Goal: Task Accomplishment & Management: Use online tool/utility

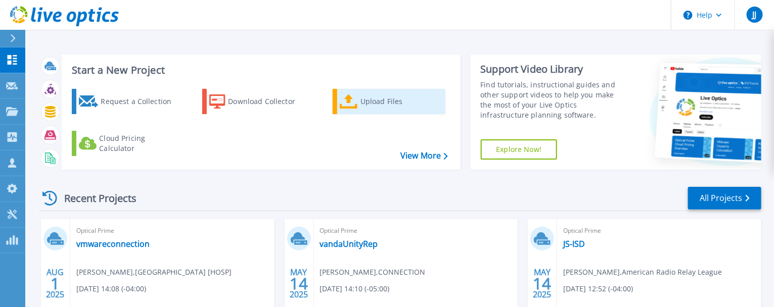
click at [398, 112] on div "Upload Files" at bounding box center [401, 102] width 81 height 20
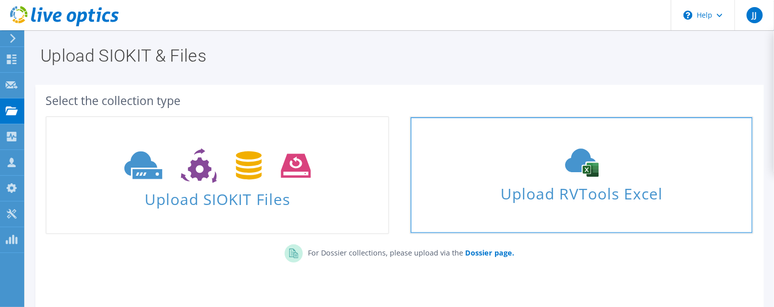
click at [586, 177] on icon at bounding box center [582, 163] width 152 height 28
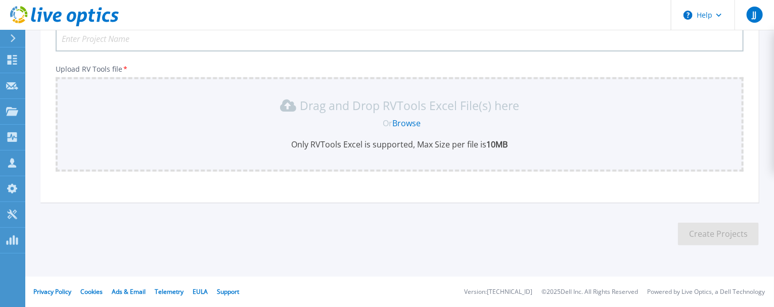
scroll to position [214, 0]
click at [412, 118] on link "Browse" at bounding box center [406, 123] width 28 height 11
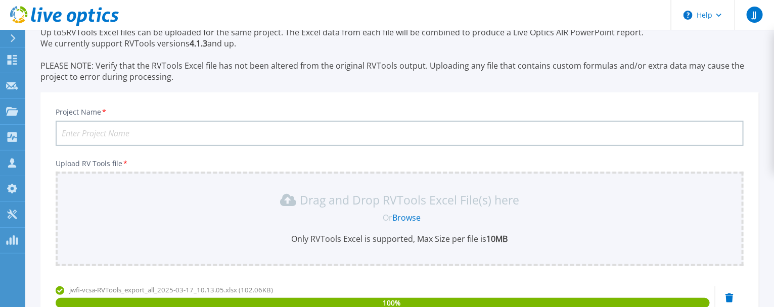
scroll to position [45, 0]
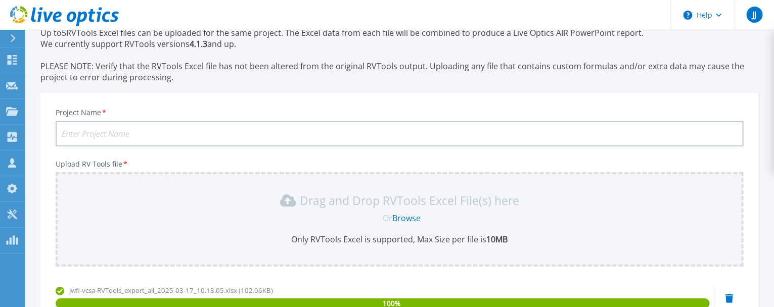
click at [220, 147] on input "Project Name *" at bounding box center [400, 133] width 688 height 25
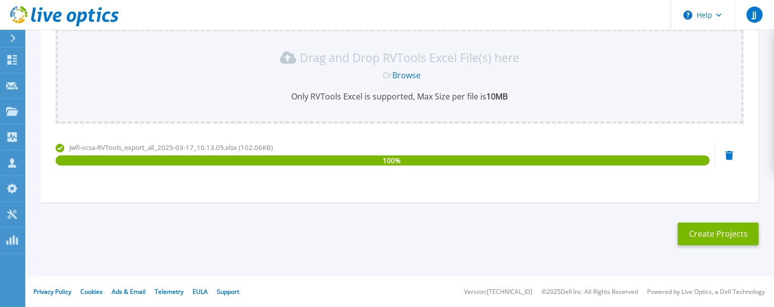
scroll to position [274, 0]
type input "JWF"
click at [713, 223] on button "Create Projects" at bounding box center [718, 234] width 81 height 23
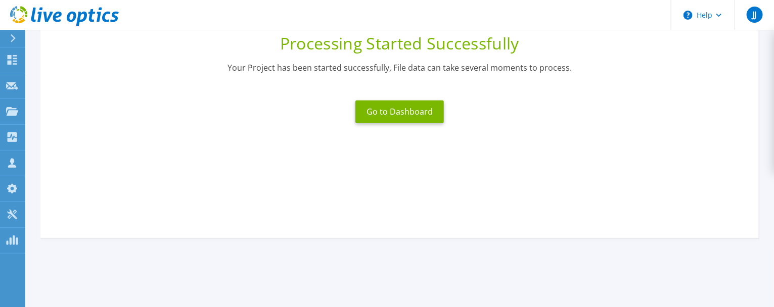
scroll to position [138, 0]
click at [391, 123] on button "Go to Dashboard" at bounding box center [399, 111] width 88 height 23
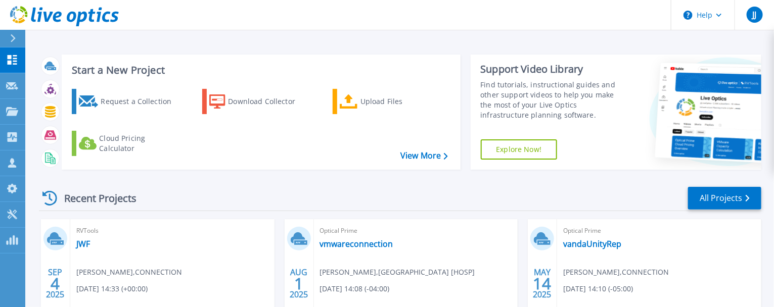
click at [227, 302] on div "RVTools JWF [PERSON_NAME] , CONNECTION [DATE] 14:33 (+00:00) Complete Project I…" at bounding box center [172, 284] width 204 height 131
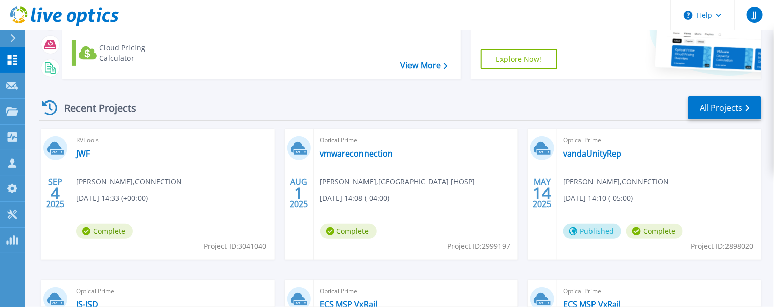
scroll to position [92, 0]
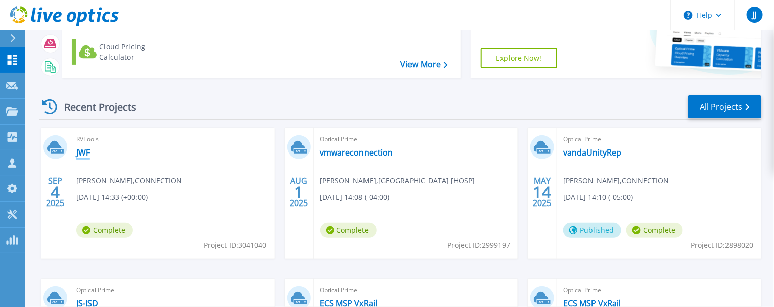
click at [82, 158] on link "JWF" at bounding box center [83, 153] width 14 height 10
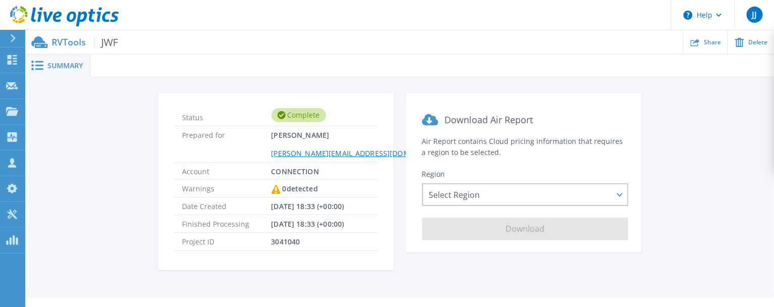
click at [66, 69] on span "Summary" at bounding box center [65, 65] width 35 height 7
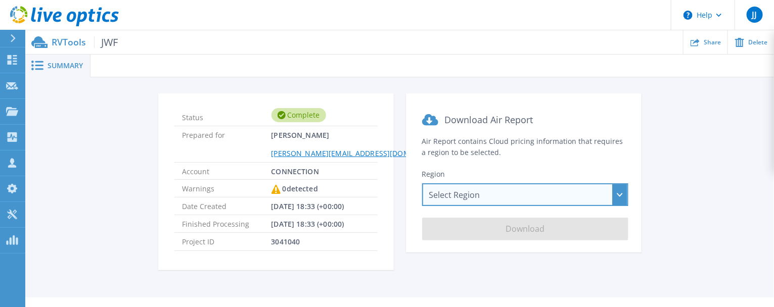
click at [504, 206] on div "Select Region Asia Pacific (Hong Kong) Asia Pacific (Mumbai) Asia Pacific (Seou…" at bounding box center [525, 195] width 206 height 23
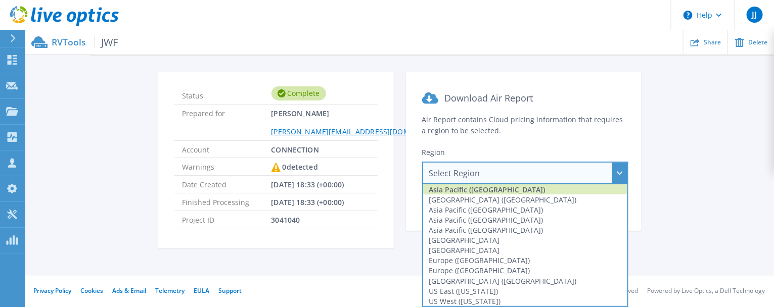
scroll to position [64, 0]
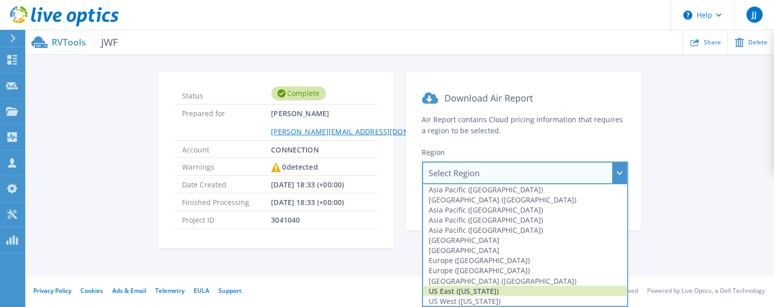
click at [491, 292] on div "US East (Virginia)" at bounding box center [525, 291] width 204 height 10
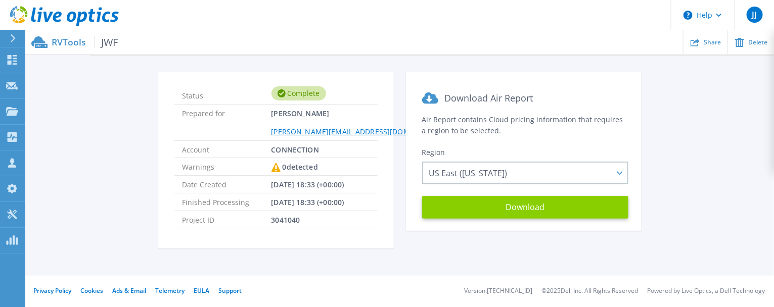
click at [533, 213] on button "Download" at bounding box center [525, 207] width 206 height 23
